Goal: Information Seeking & Learning: Learn about a topic

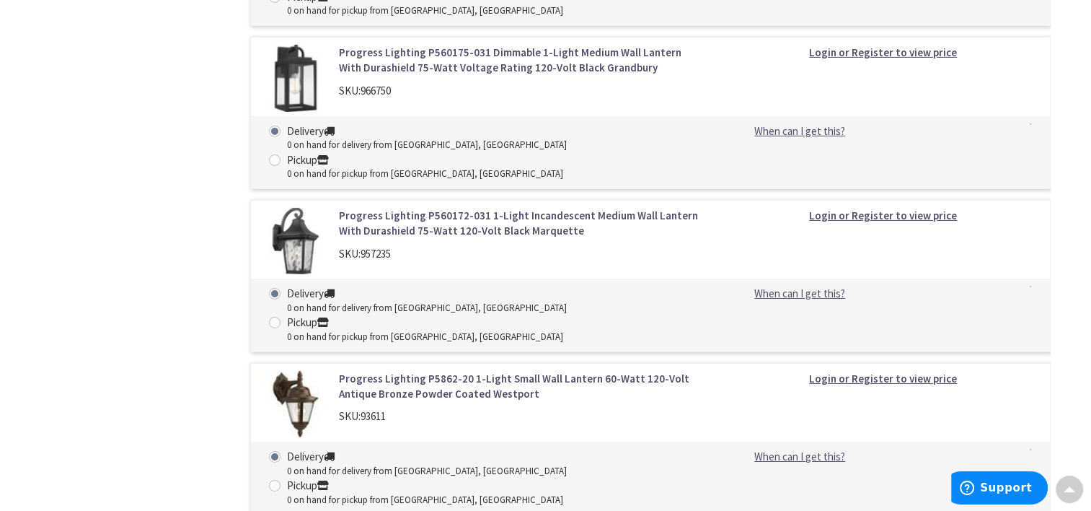
scroll to position [4515, 0]
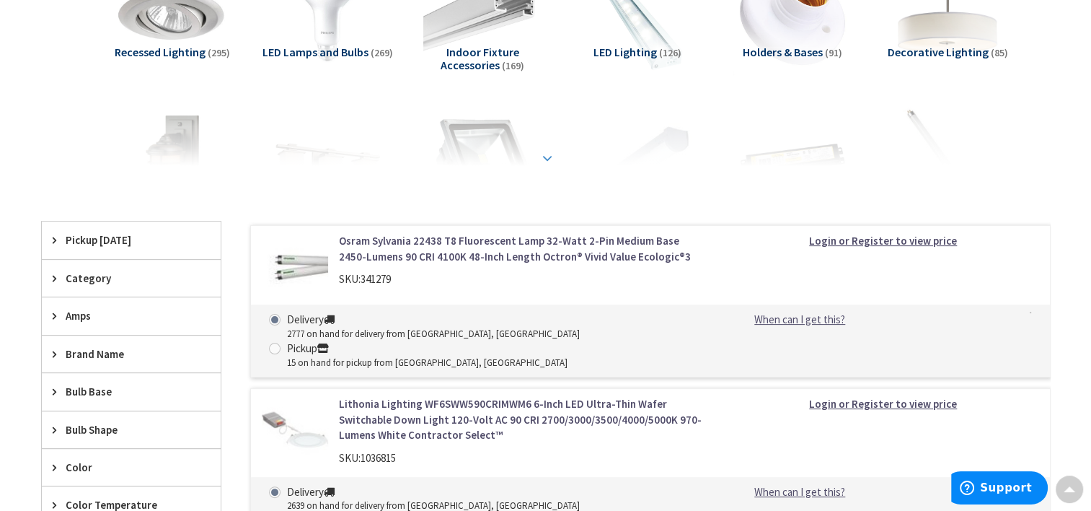
scroll to position [97, 0]
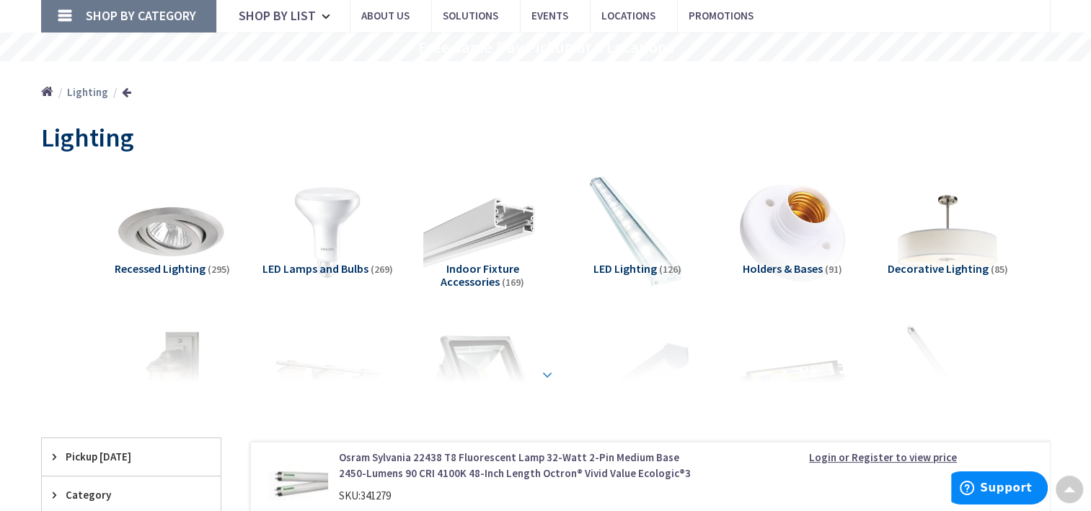
click at [542, 367] on strong at bounding box center [547, 374] width 17 height 16
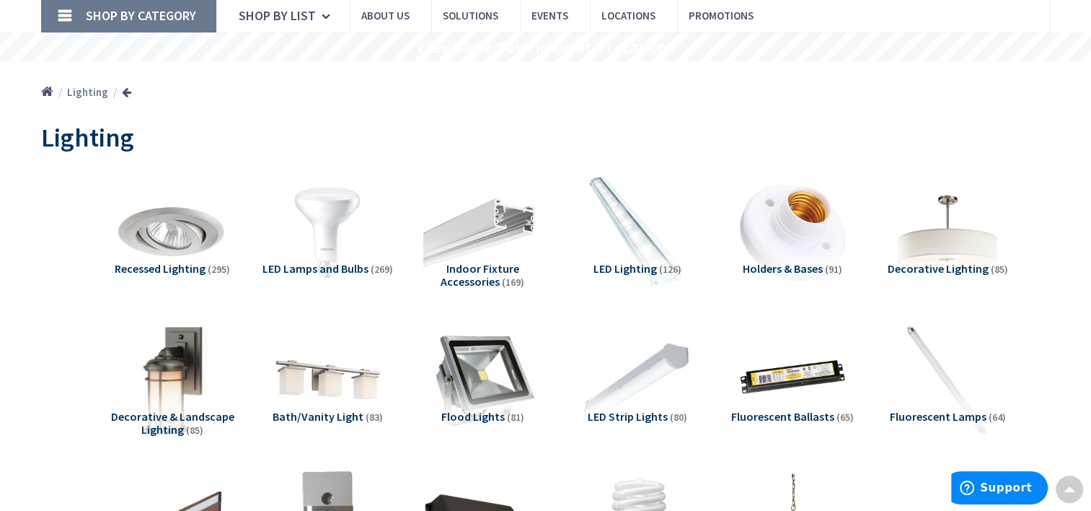
click at [177, 395] on img at bounding box center [172, 379] width 131 height 131
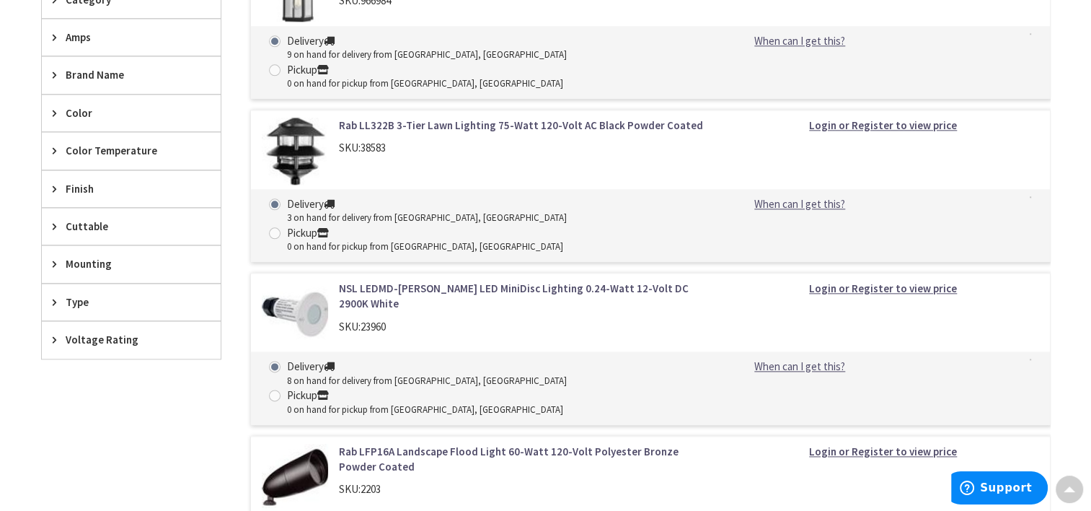
scroll to position [1702, 0]
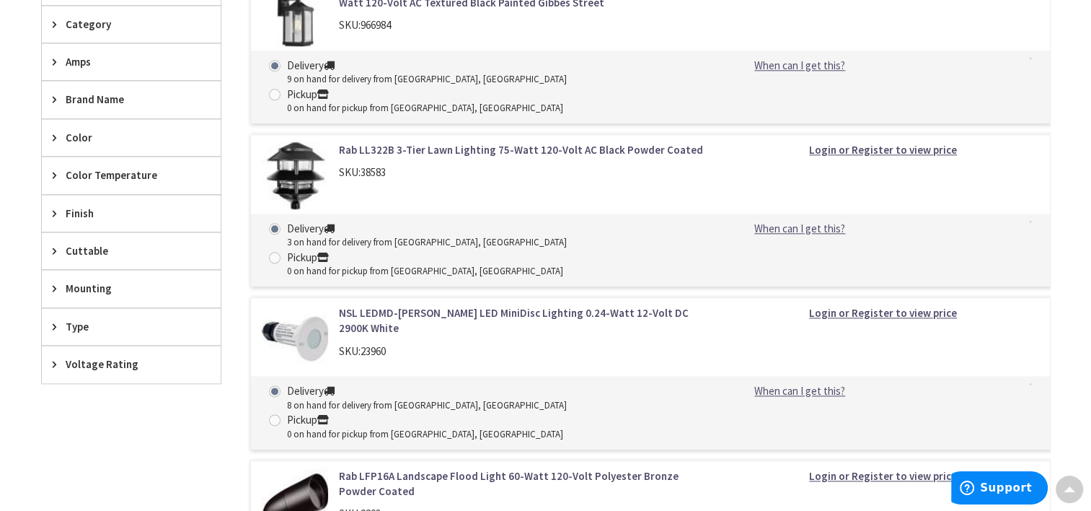
click at [90, 22] on span "Category" at bounding box center [125, 24] width 118 height 15
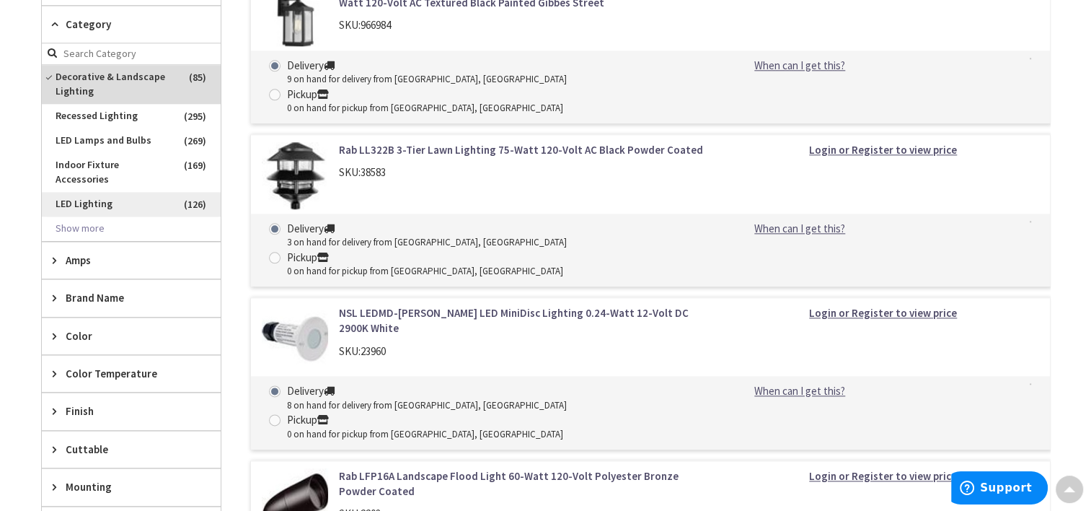
click at [95, 192] on span "LED Lighting" at bounding box center [131, 204] width 179 height 25
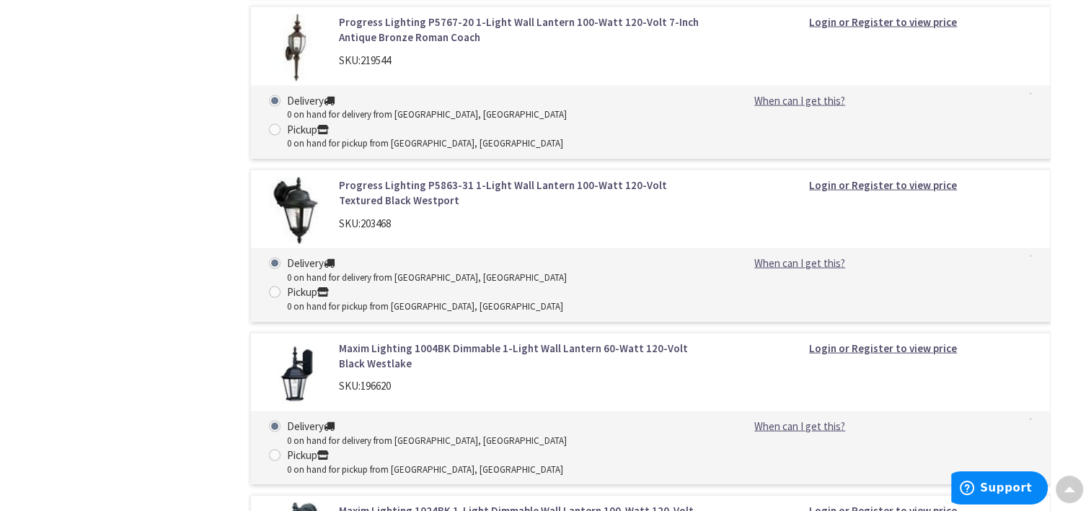
scroll to position [30048, 0]
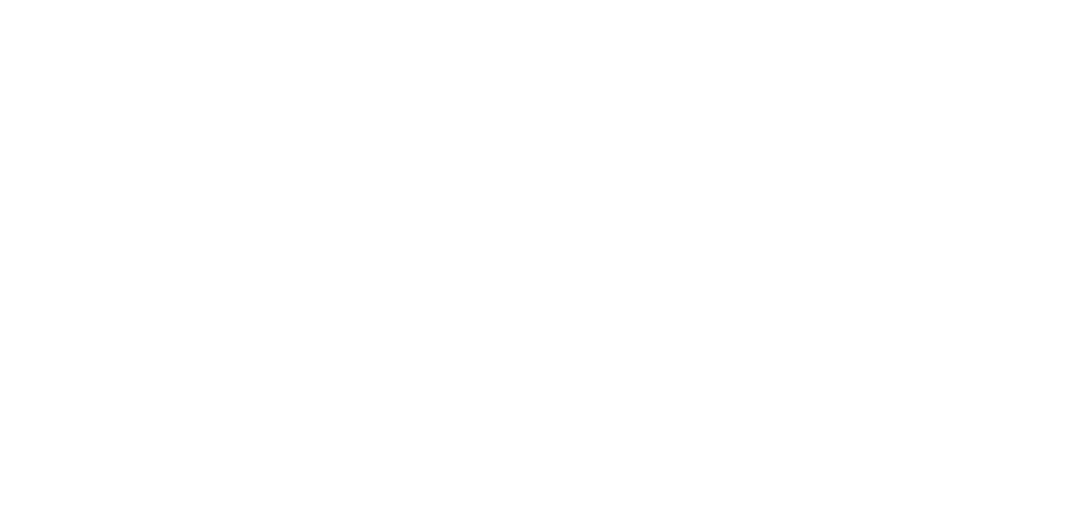
scroll to position [216, 0]
type input "decorative outside puck lights"
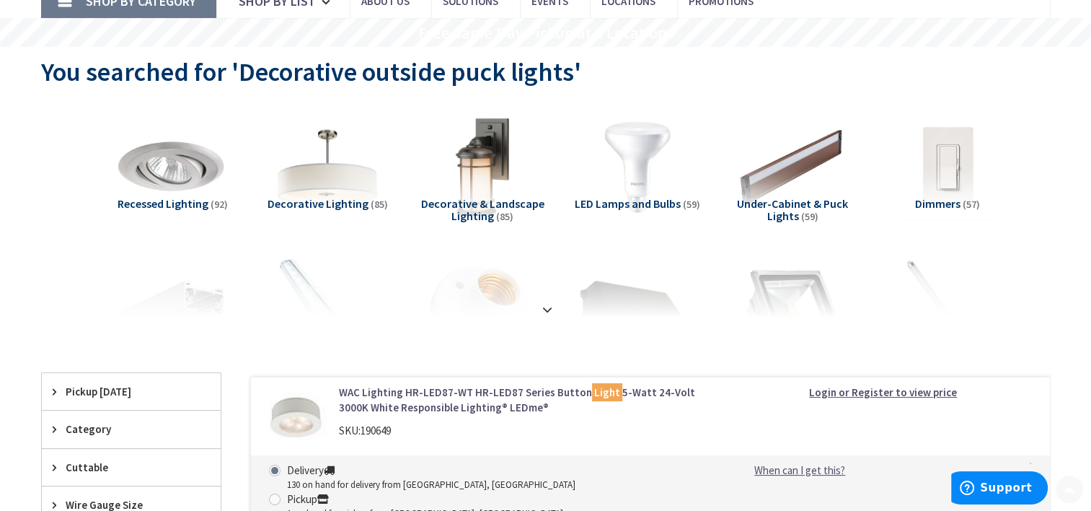
scroll to position [144, 0]
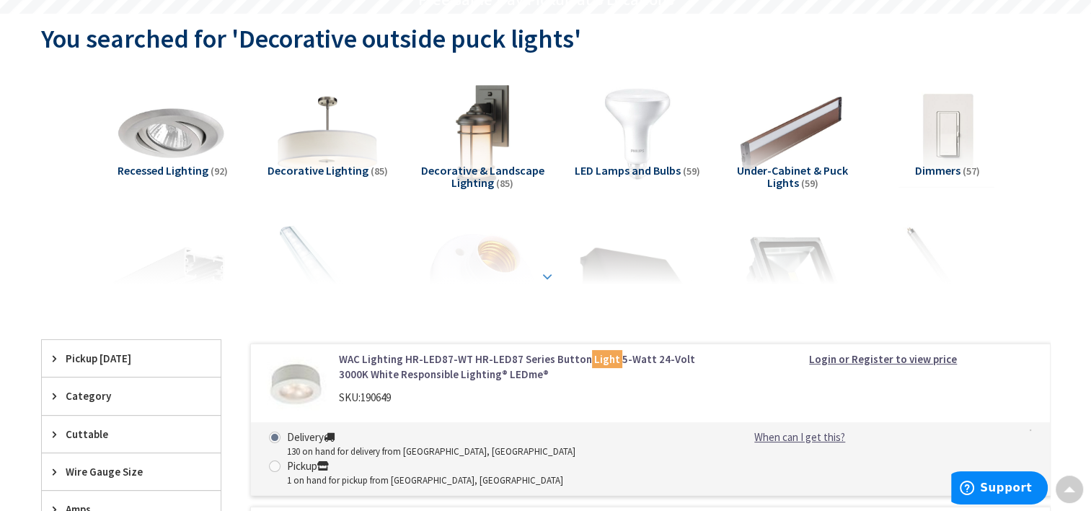
click at [547, 273] on strong at bounding box center [547, 276] width 17 height 16
